Goal: Information Seeking & Learning: Find specific fact

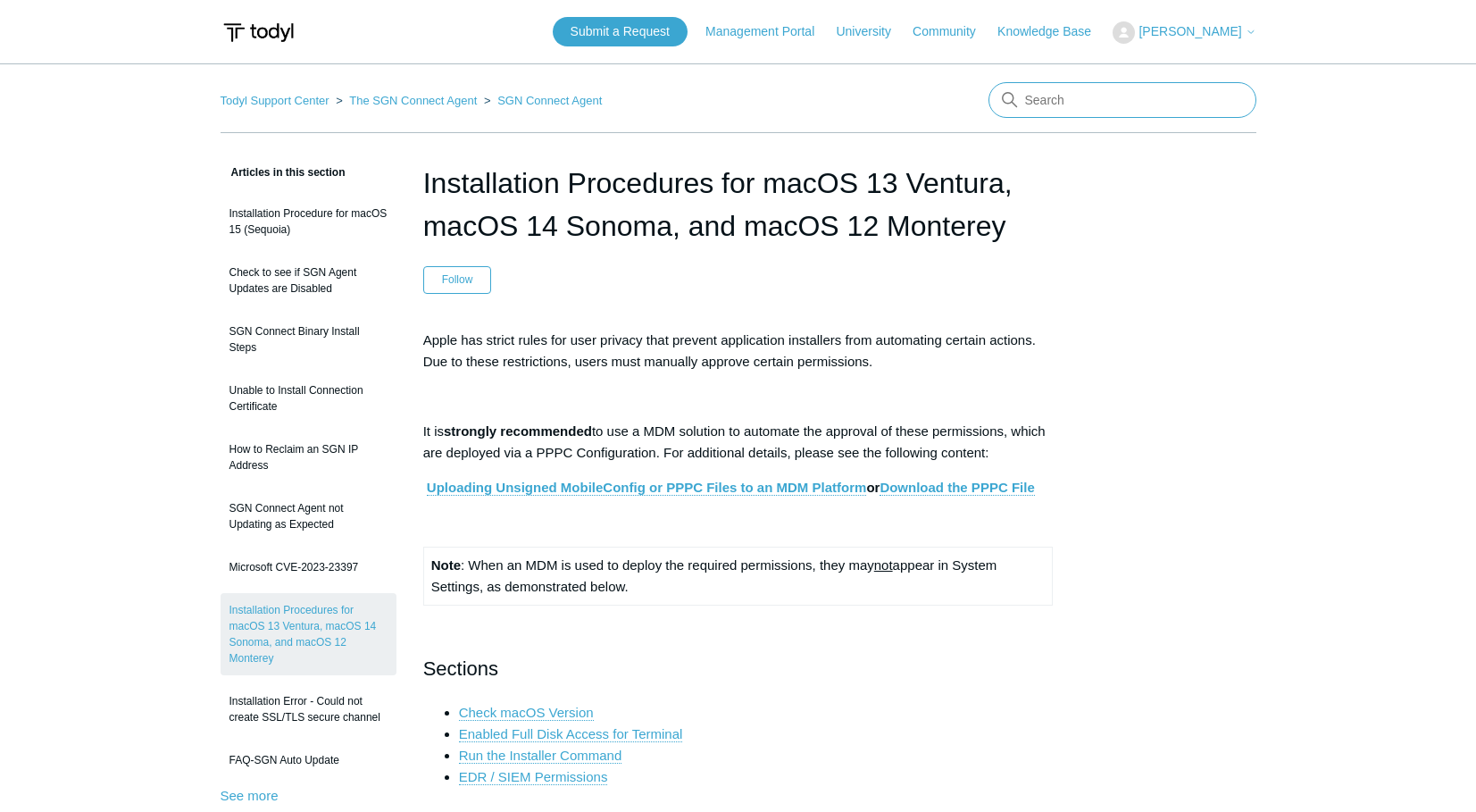
click at [1056, 84] on input "Search" at bounding box center [1123, 100] width 268 height 36
type input "Big Sur"
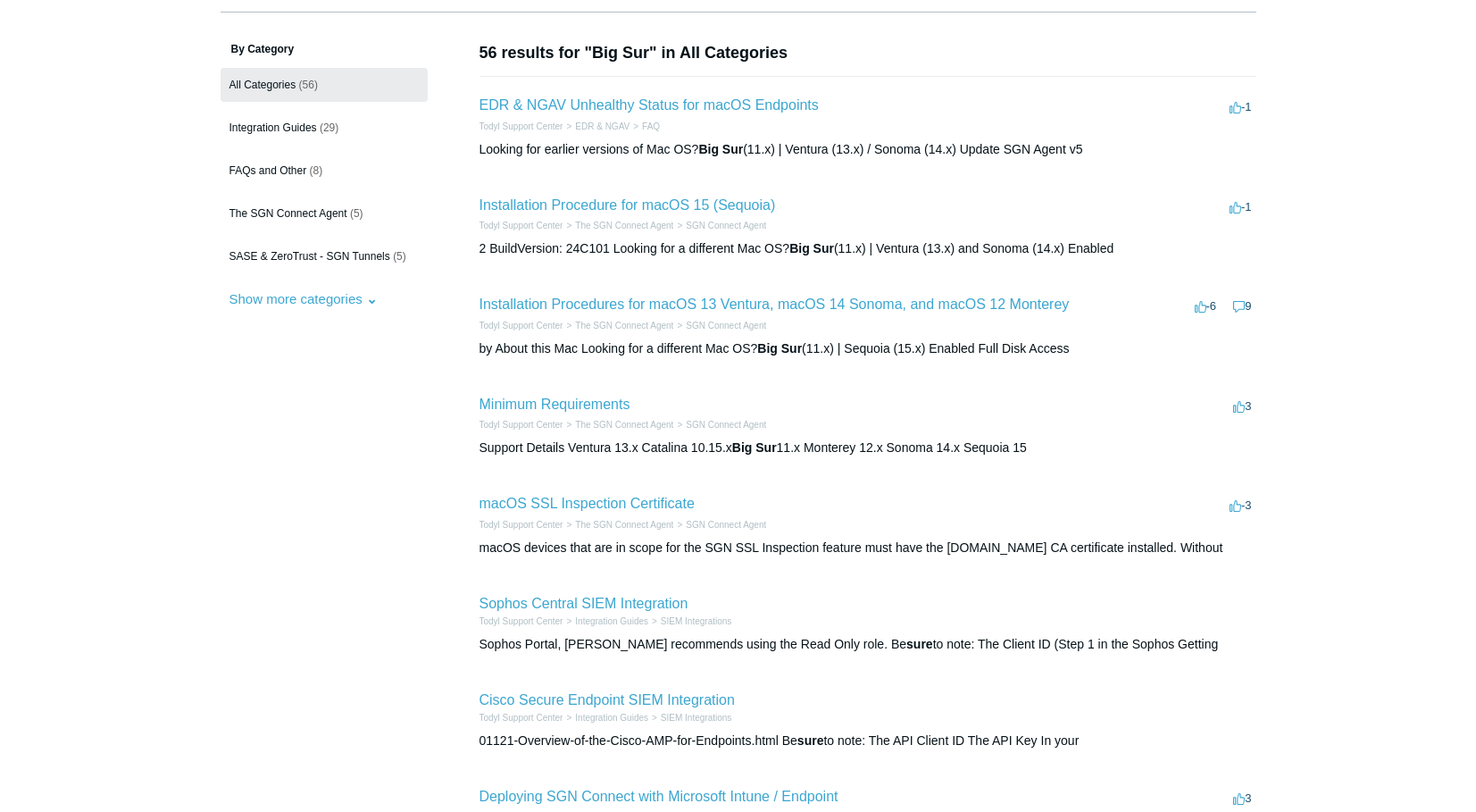
scroll to position [134, 0]
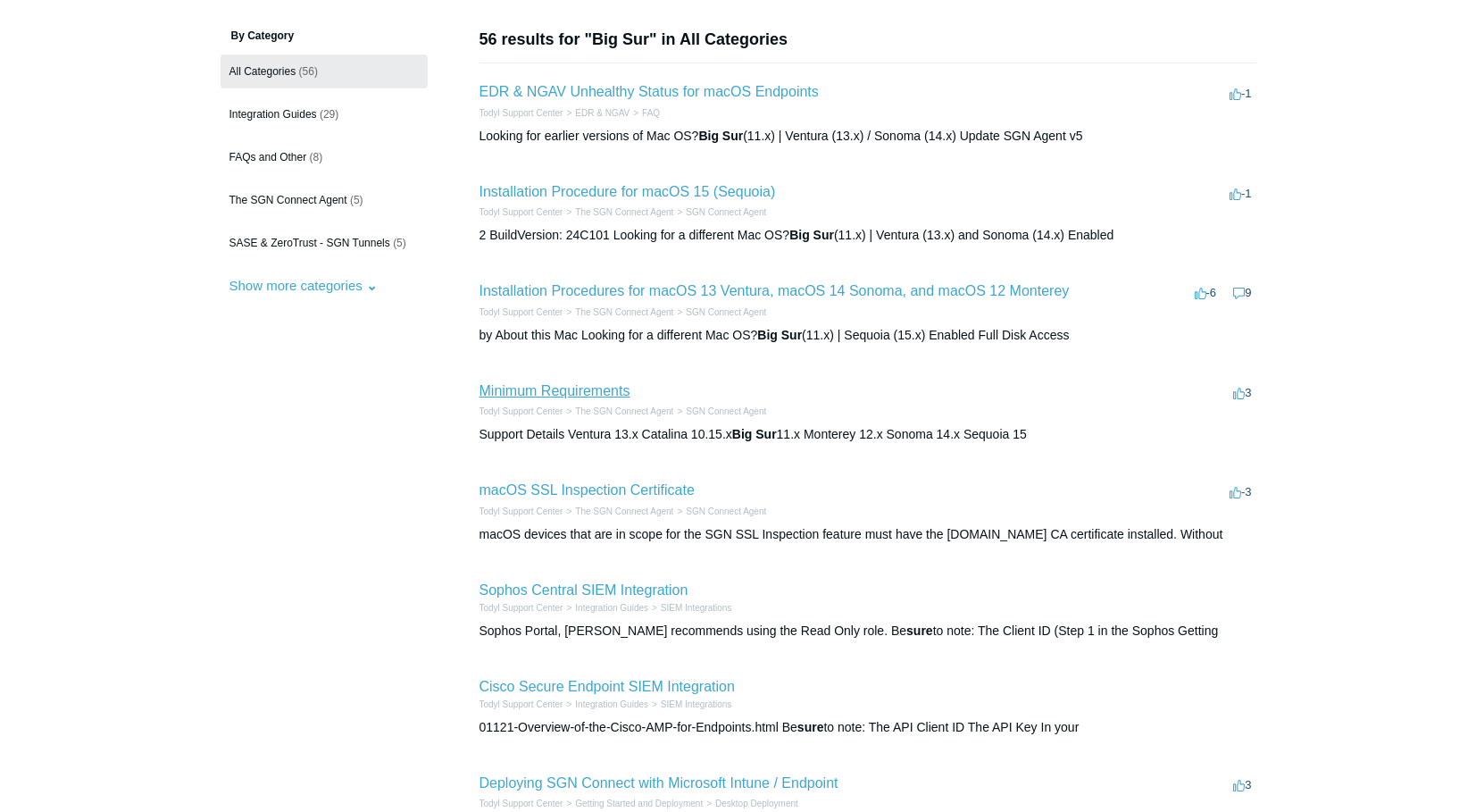
click at [612, 395] on link "Minimum Requirements" at bounding box center [555, 390] width 151 height 15
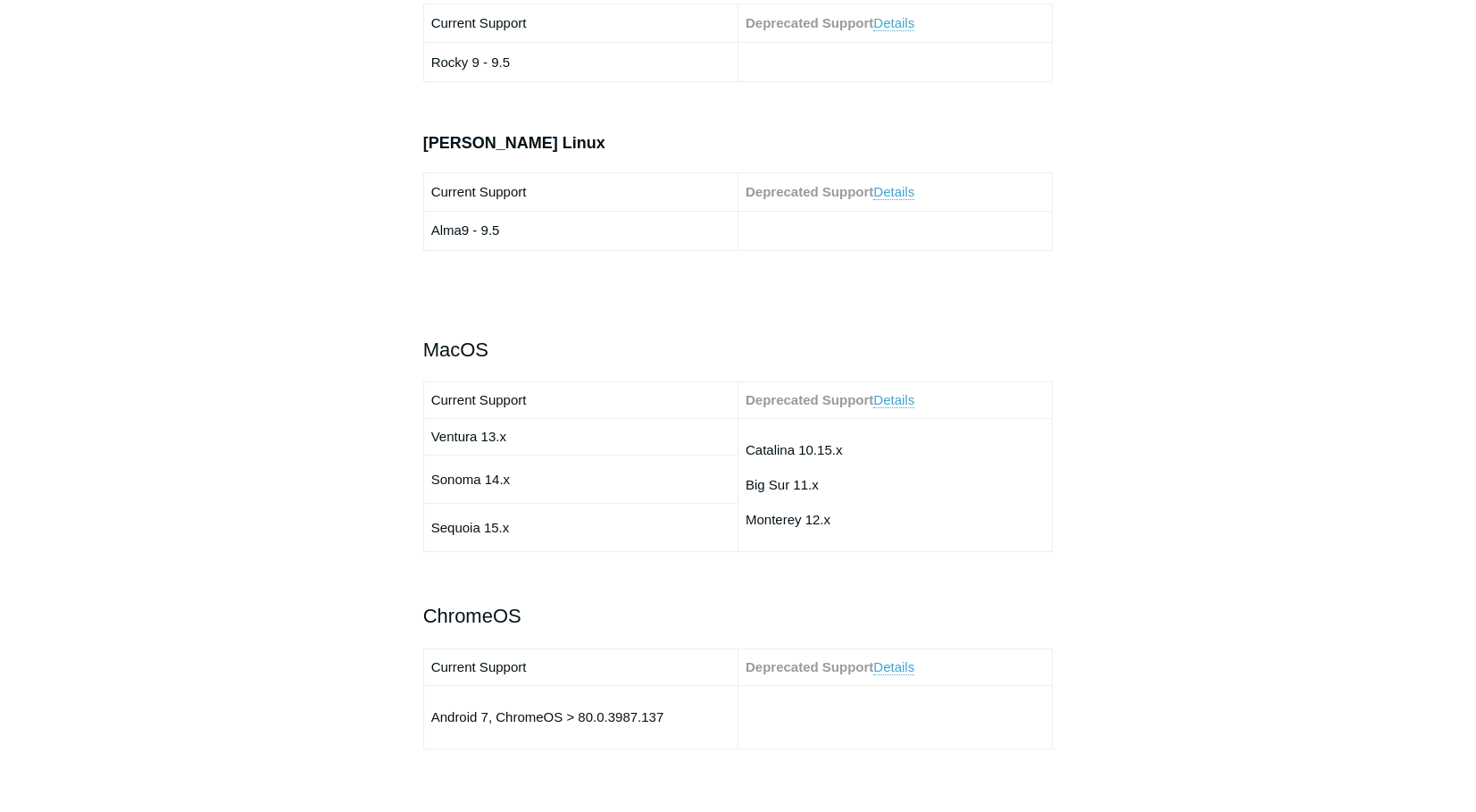
scroll to position [1811, 0]
click at [894, 395] on link "Details" at bounding box center [894, 397] width 41 height 16
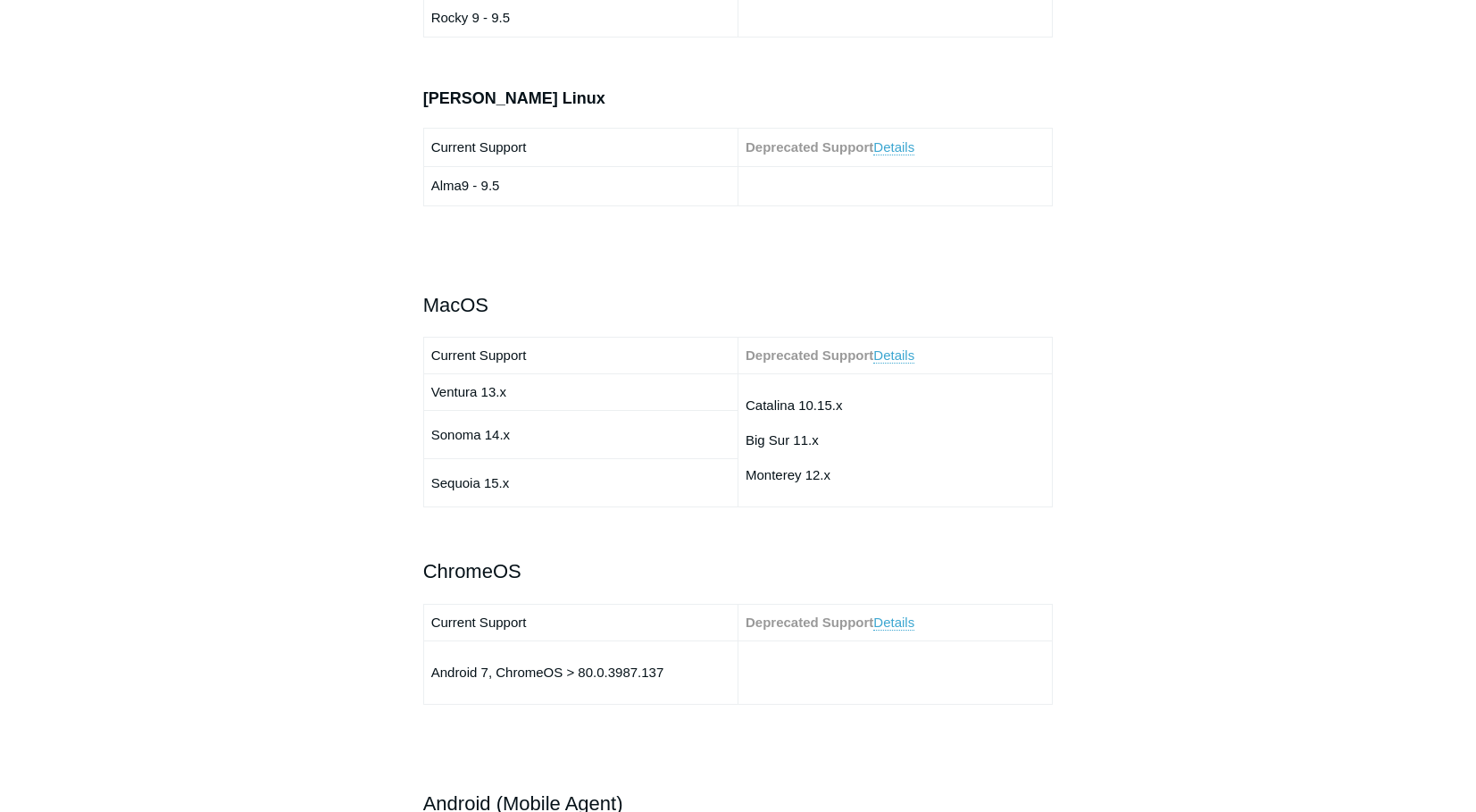
scroll to position [1853, 0]
